Goal: Task Accomplishment & Management: Manage account settings

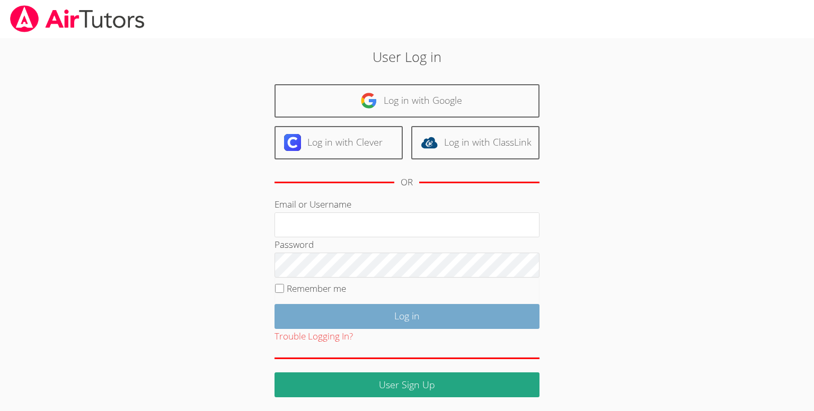
type input "[PERSON_NAME][EMAIL_ADDRESS][DOMAIN_NAME]"
click at [417, 314] on input "Log in" at bounding box center [407, 316] width 265 height 25
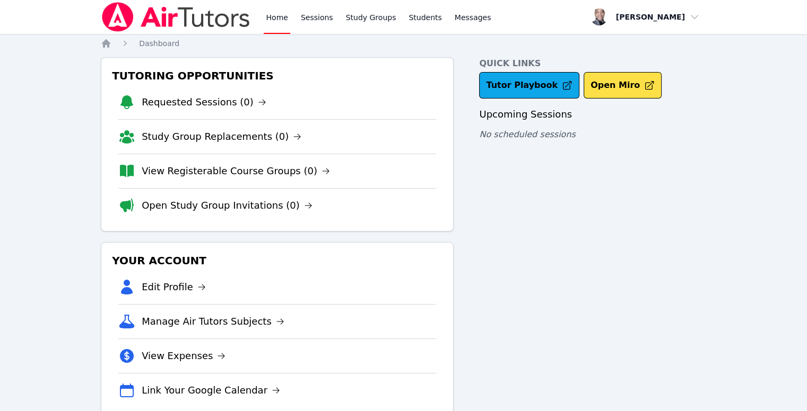
click at [224, 204] on link "Open Study Group Invitations (0)" at bounding box center [227, 205] width 171 height 15
